Goal: Task Accomplishment & Management: Manage account settings

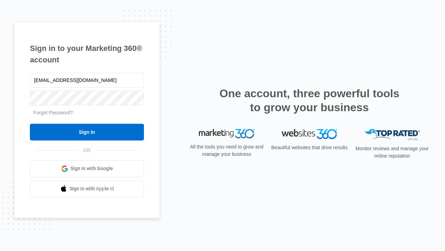
type input "[EMAIL_ADDRESS][DOMAIN_NAME]"
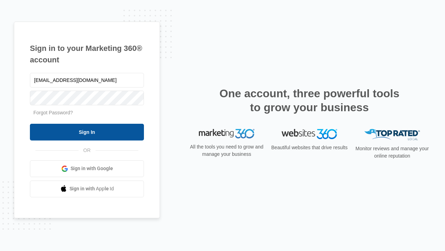
click at [87, 132] on input "Sign In" at bounding box center [87, 132] width 114 height 17
